Goal: Task Accomplishment & Management: Use online tool/utility

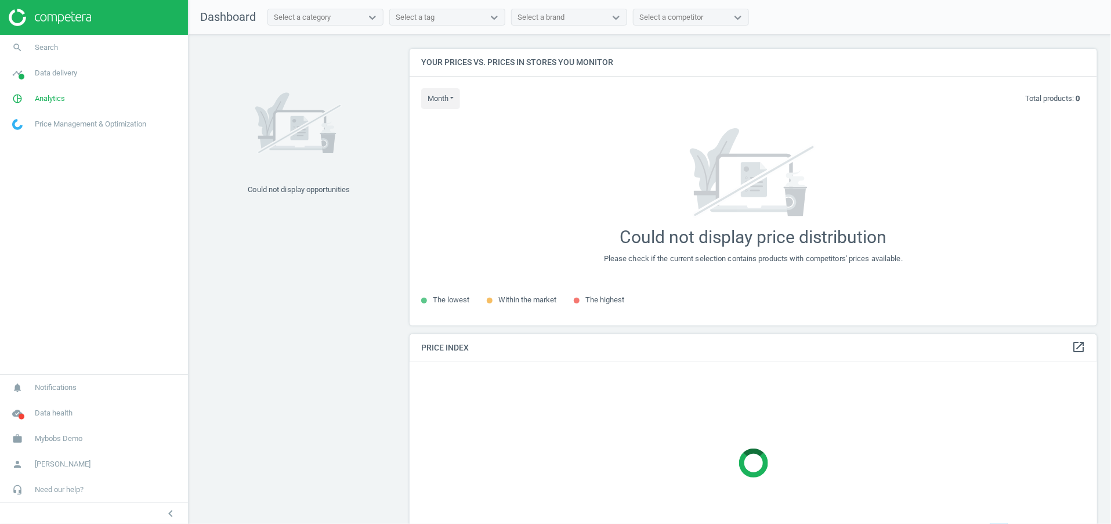
scroll to position [303, 702]
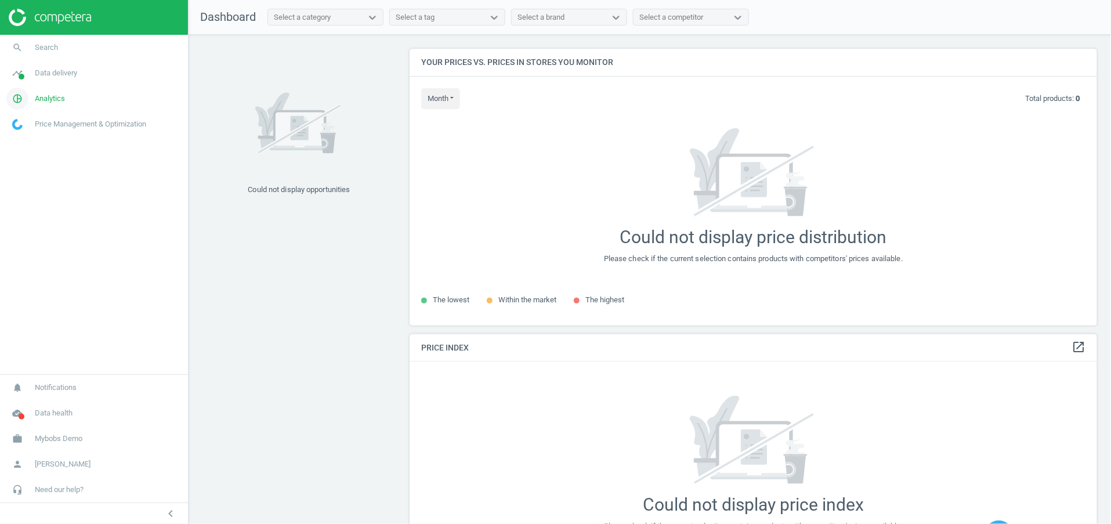
click at [44, 100] on span "Analytics" at bounding box center [50, 98] width 30 height 10
click at [33, 137] on span "Products" at bounding box center [26, 140] width 27 height 9
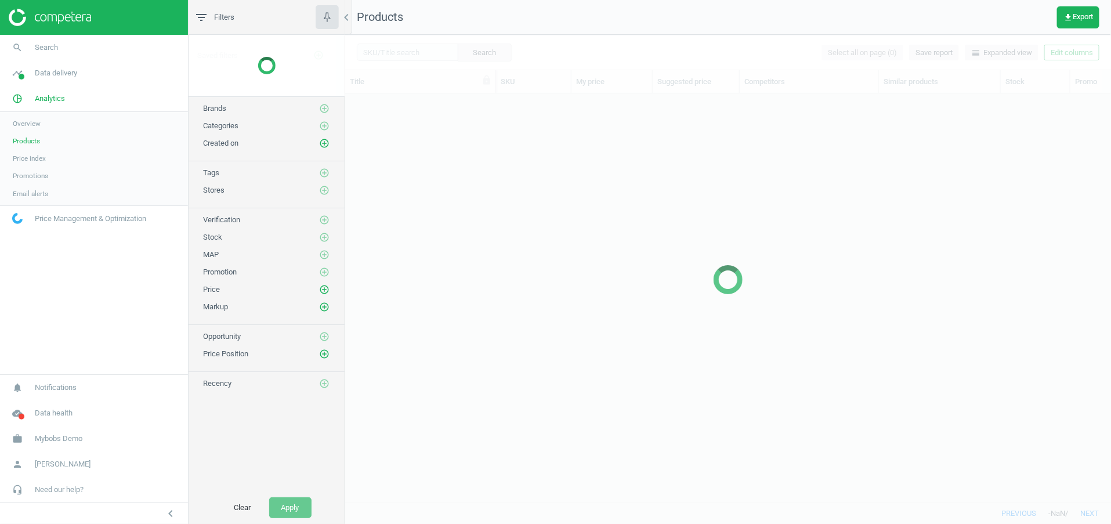
scroll to position [383, 753]
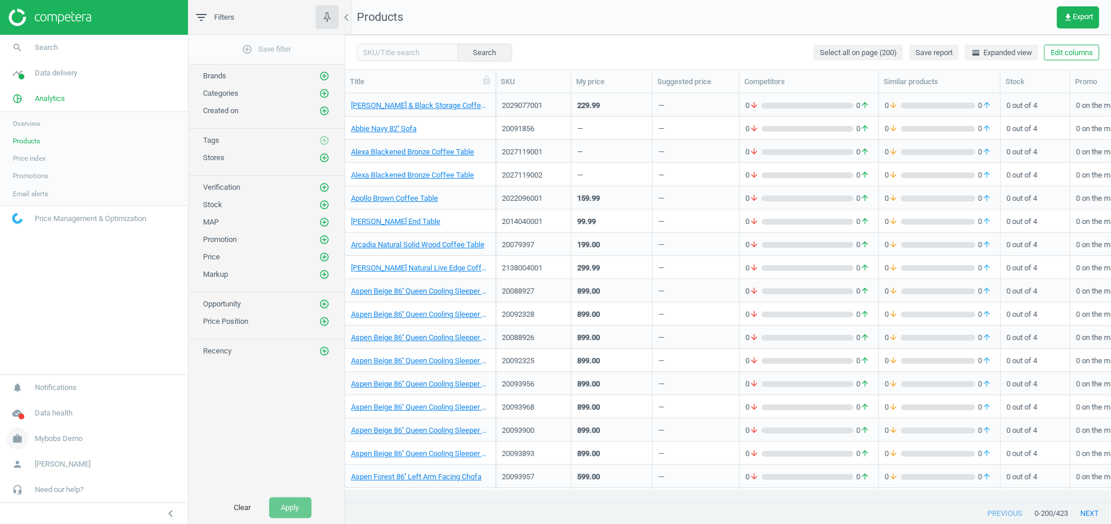
click at [70, 429] on link "work Mybobs Demo" at bounding box center [94, 439] width 188 height 26
click at [55, 417] on span "Campaign settings" at bounding box center [41, 421] width 57 height 9
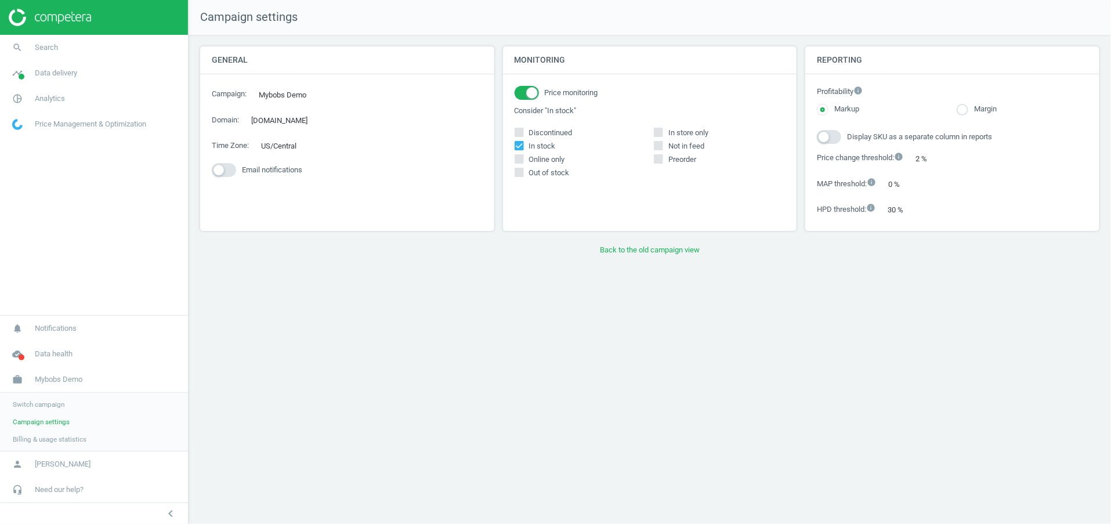
click at [696, 206] on div "Monitoring Price monitoring Consider "In stock" Discontinued In stock In store …" at bounding box center [650, 138] width 294 height 185
click at [688, 251] on button "Back to the old campaign view" at bounding box center [650, 250] width 900 height 21
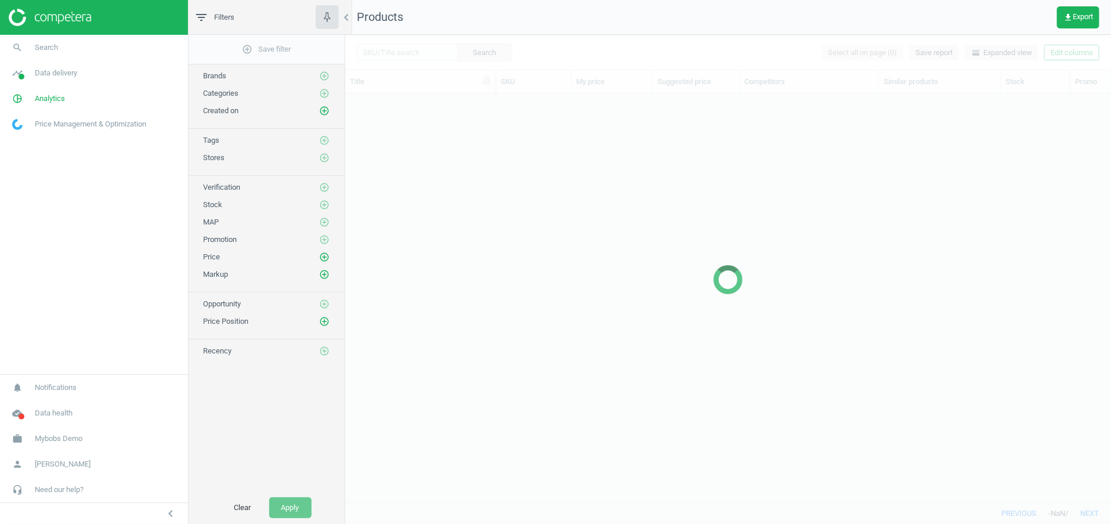
scroll to position [383, 753]
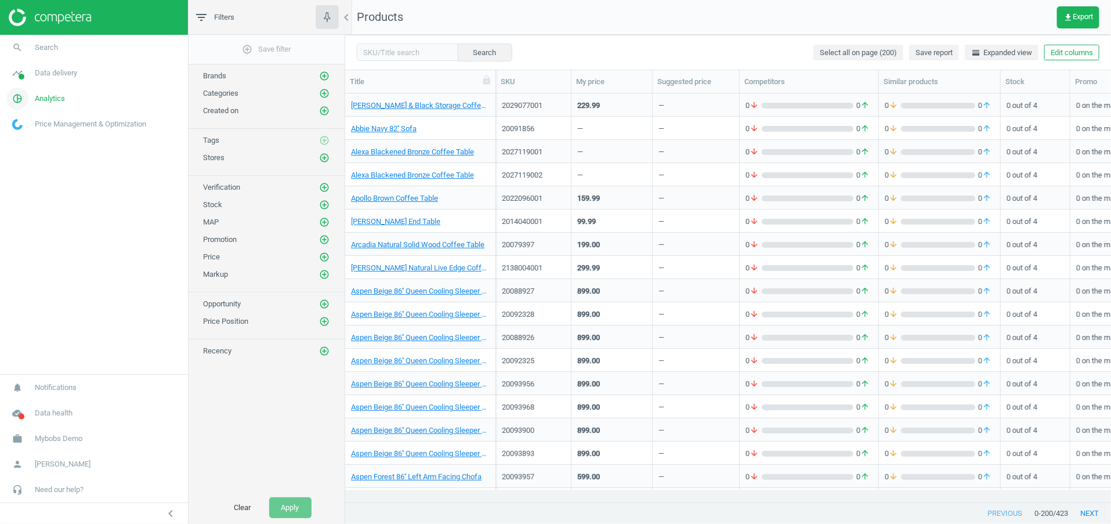
click at [70, 99] on link "pie_chart_outlined Analytics" at bounding box center [94, 99] width 188 height 26
click at [67, 73] on span "Data delivery" at bounding box center [56, 73] width 42 height 10
click at [27, 129] on span "Matches" at bounding box center [26, 132] width 26 height 9
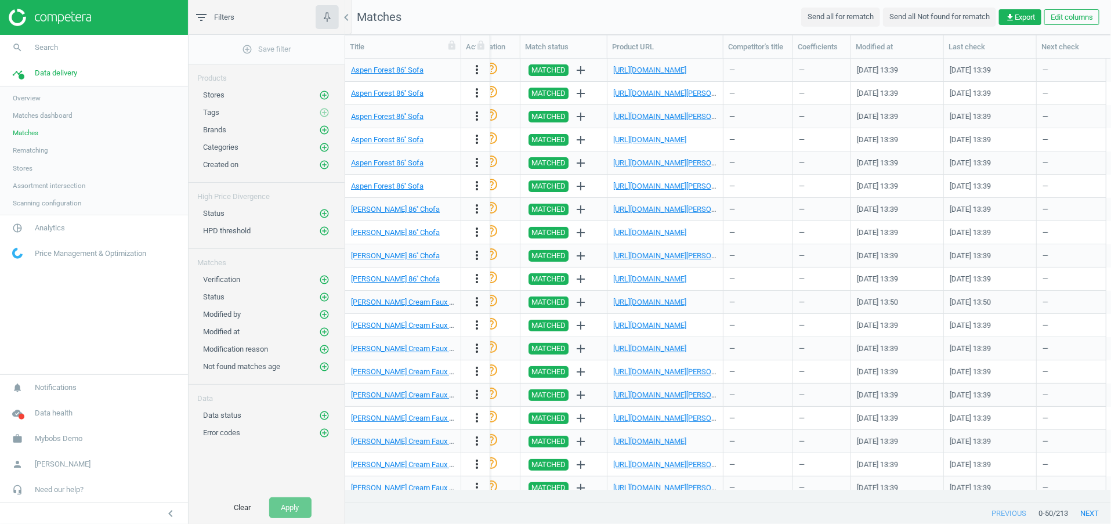
scroll to position [0, 1316]
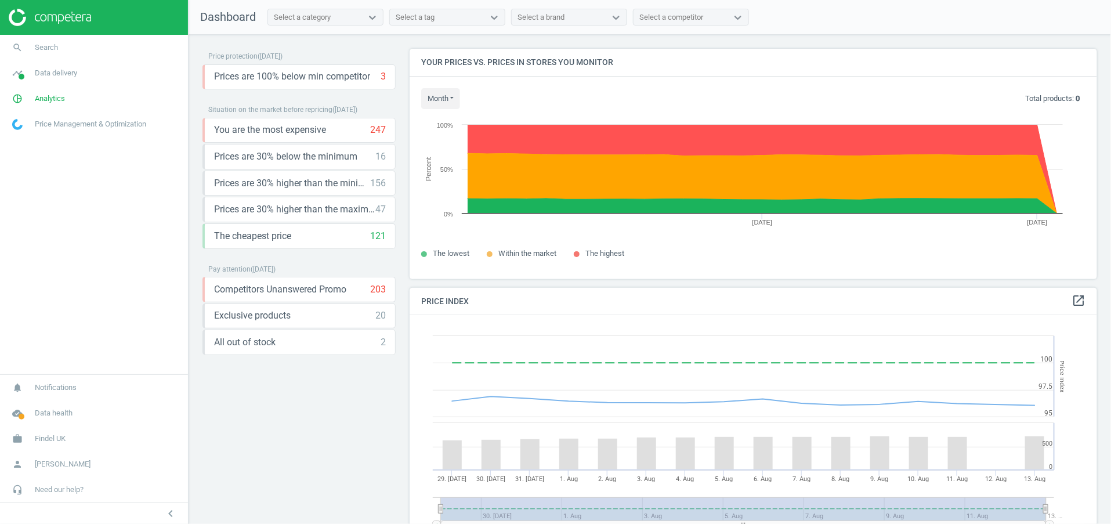
scroll to position [294, 702]
click at [51, 92] on link "pie_chart_outlined Analytics" at bounding box center [94, 99] width 188 height 26
click at [37, 71] on span "Data delivery" at bounding box center [56, 73] width 42 height 10
click at [37, 132] on span "Matches" at bounding box center [26, 132] width 26 height 9
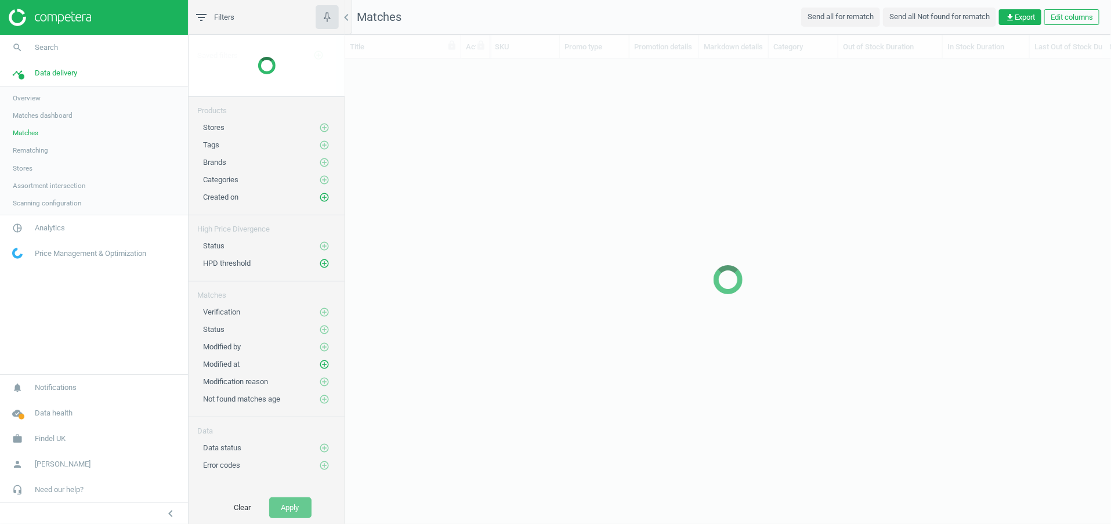
scroll to position [418, 753]
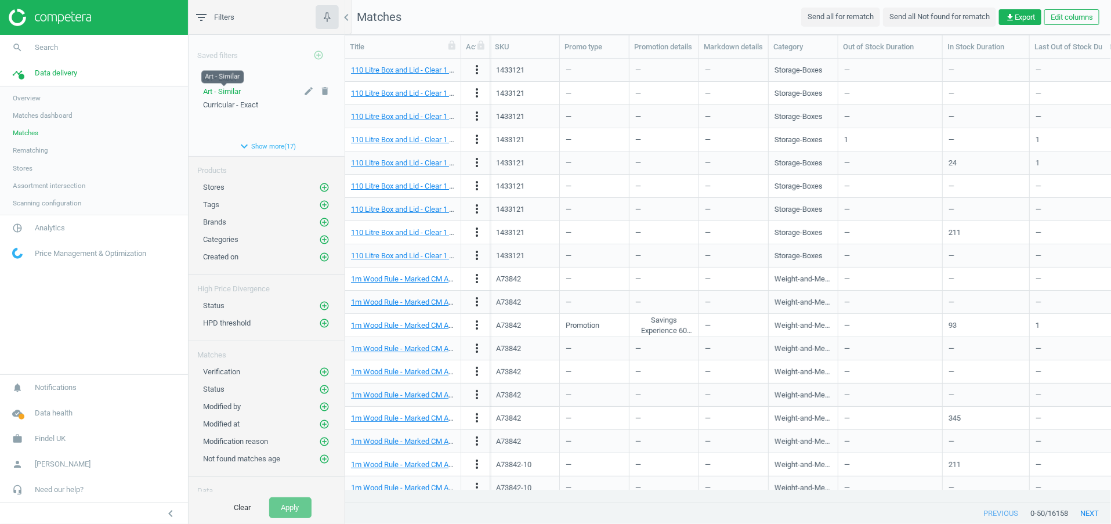
click at [236, 88] on span "Art - Similar" at bounding box center [222, 91] width 38 height 9
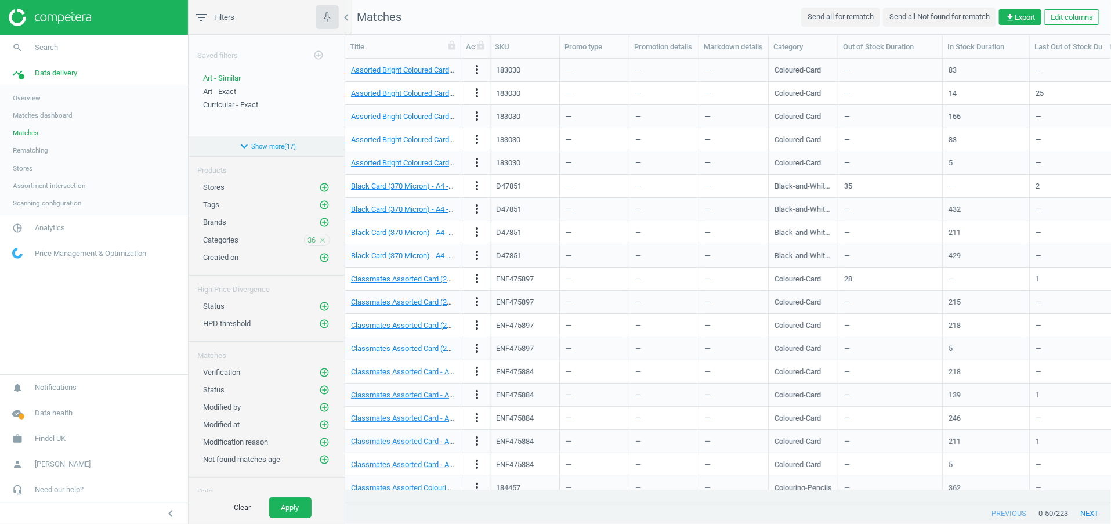
click at [244, 139] on button "expand_more Show more ( 17 )" at bounding box center [267, 146] width 156 height 20
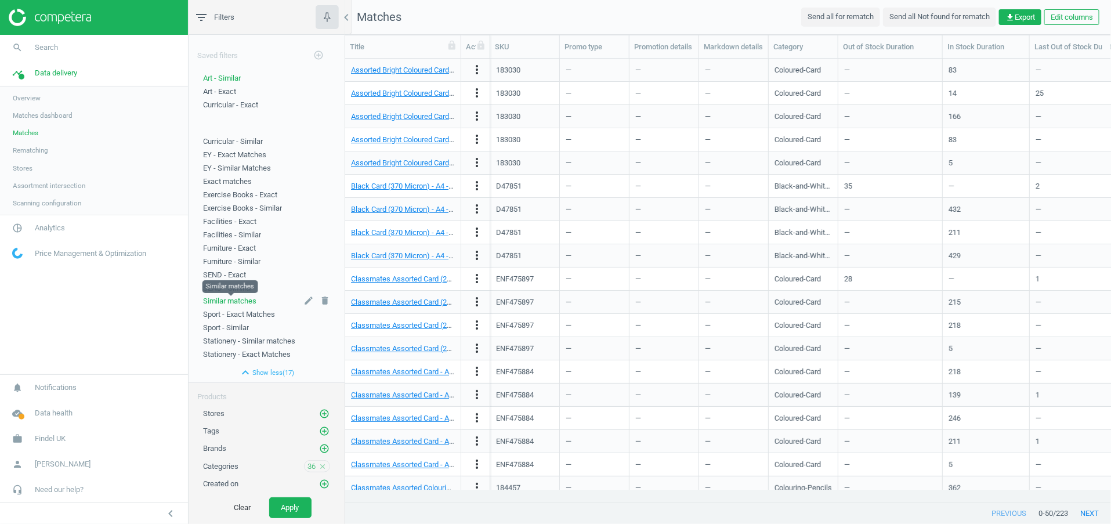
click at [239, 298] on span "Similar matches" at bounding box center [229, 301] width 53 height 9
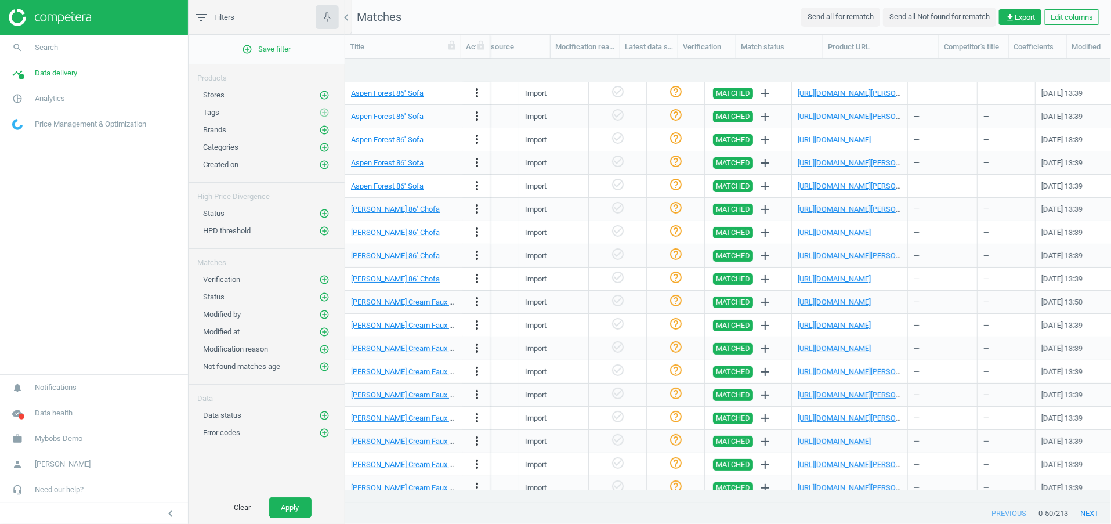
scroll to position [0, 1100]
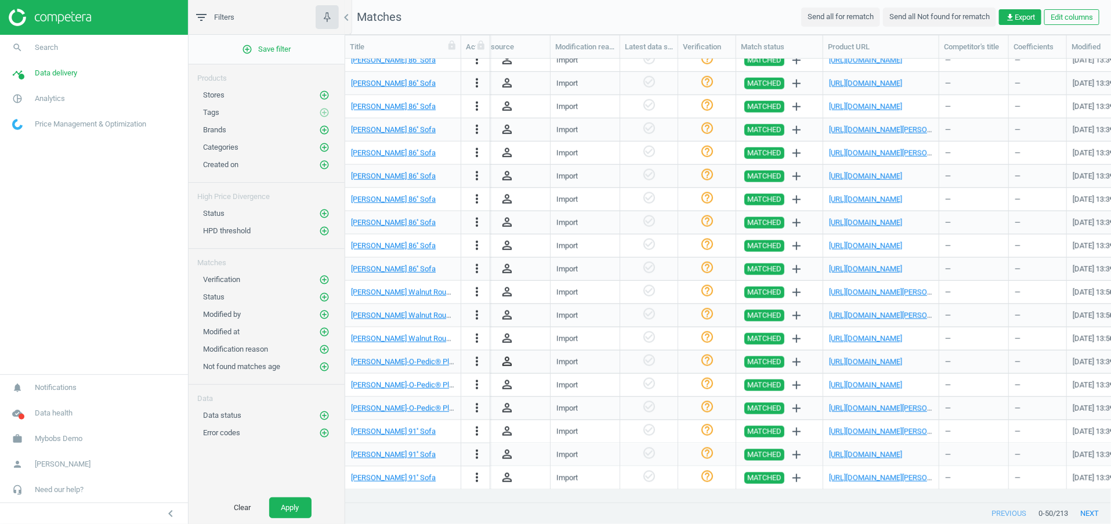
click at [503, 364] on icon "person_outline" at bounding box center [507, 362] width 14 height 14
click at [1084, 508] on button "next" at bounding box center [1089, 513] width 43 height 21
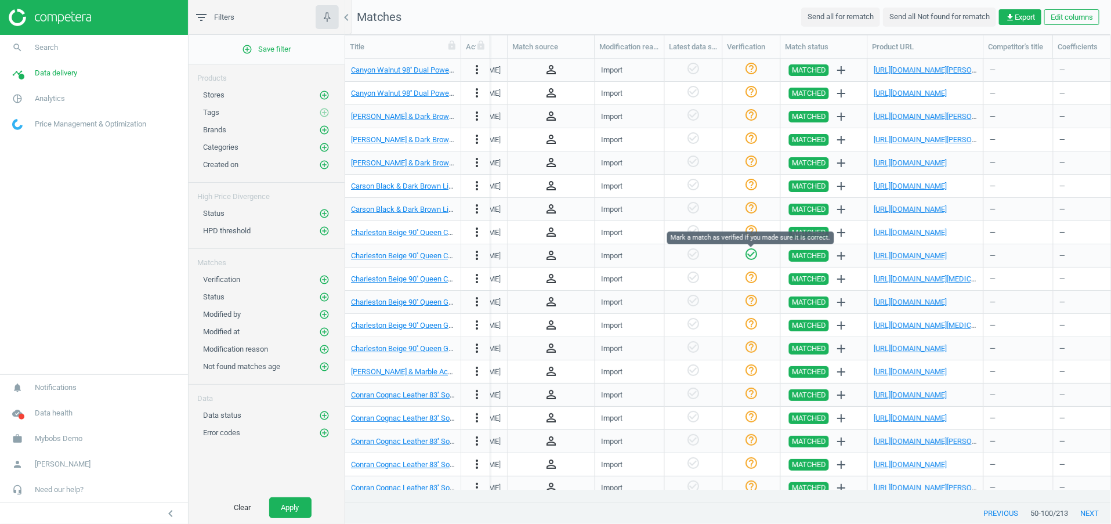
scroll to position [0, 1035]
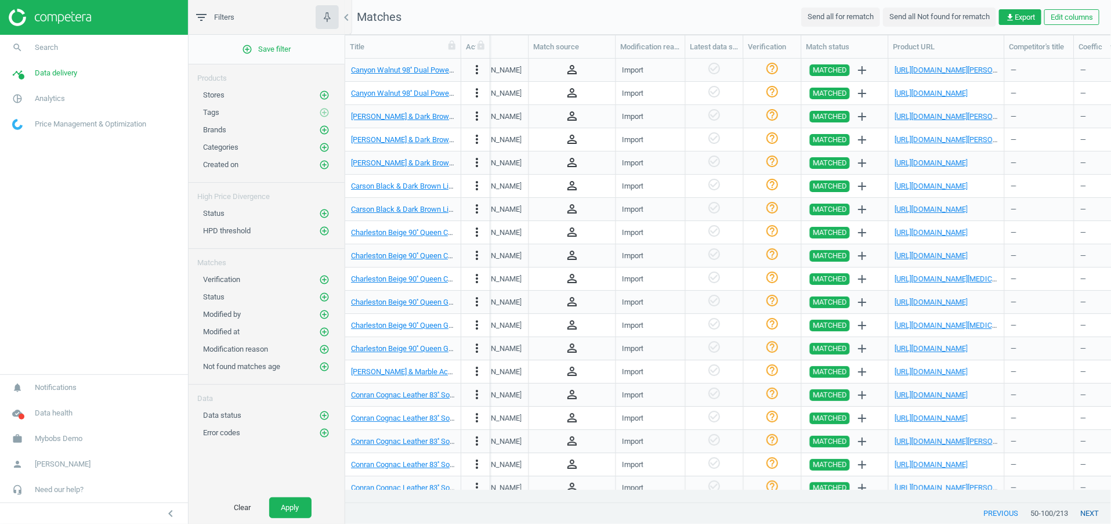
click at [1092, 517] on button "next" at bounding box center [1089, 513] width 43 height 21
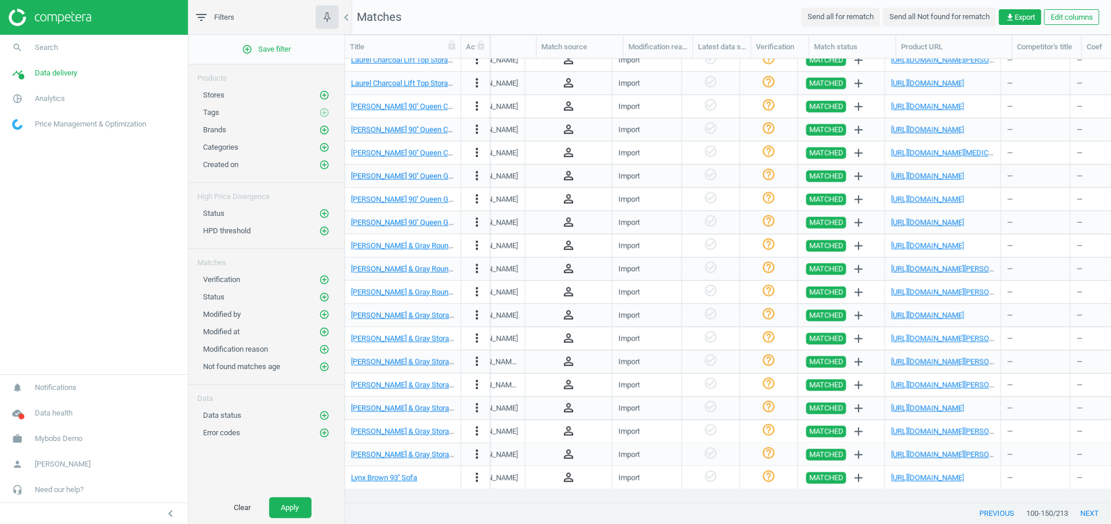
scroll to position [0, 1027]
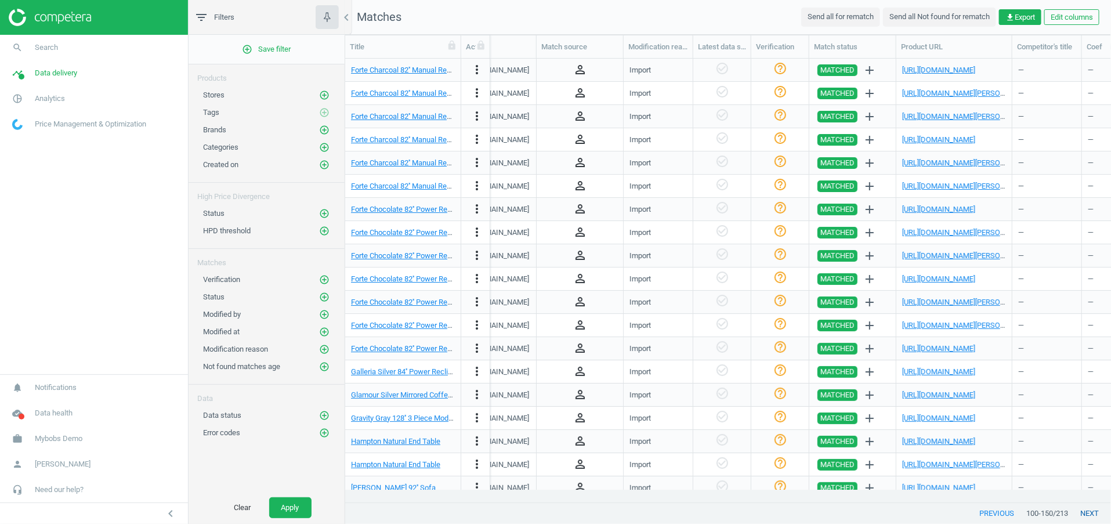
click at [1085, 510] on button "next" at bounding box center [1089, 513] width 43 height 21
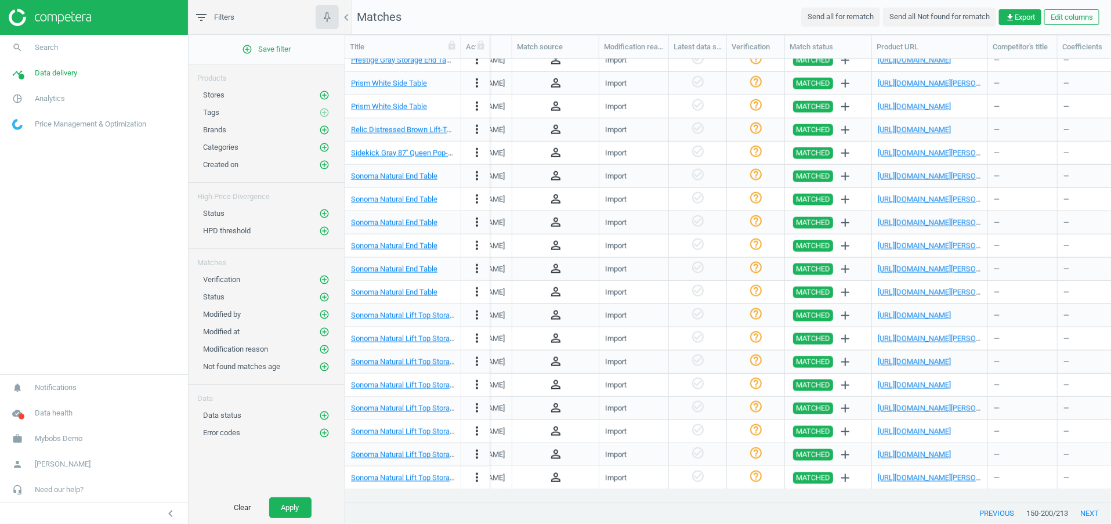
scroll to position [0, 1056]
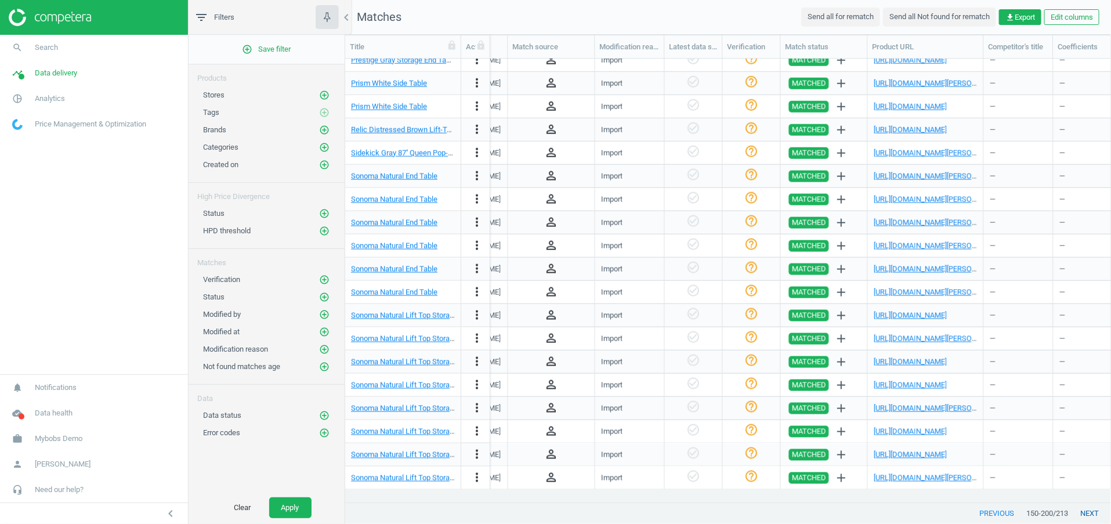
click at [1085, 514] on button "next" at bounding box center [1089, 513] width 43 height 21
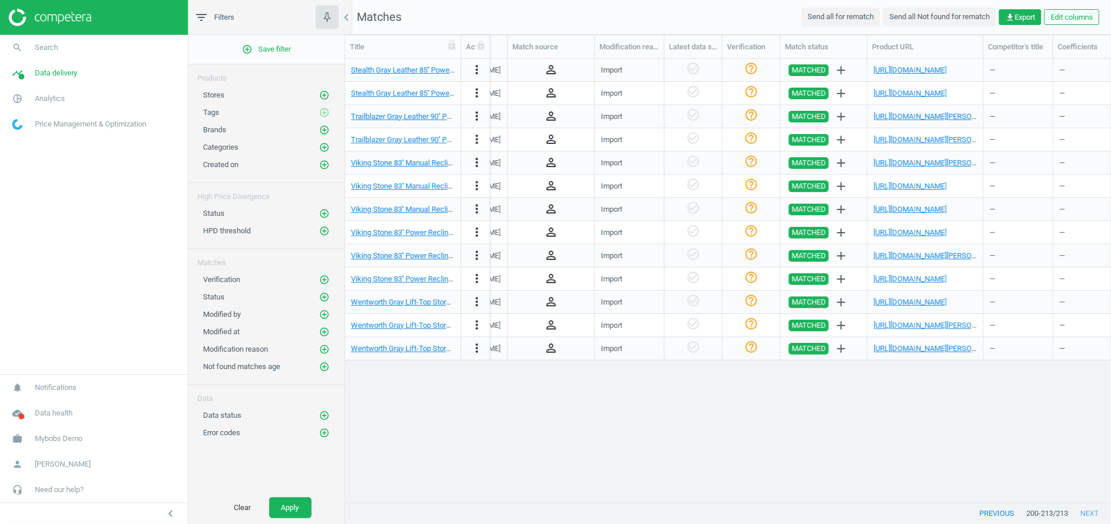
scroll to position [0, 1060]
